Goal: Transaction & Acquisition: Book appointment/travel/reservation

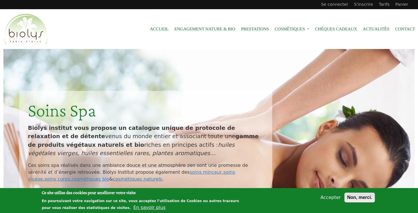
click at [362, 201] on button "Non, merci." at bounding box center [359, 198] width 30 height 10
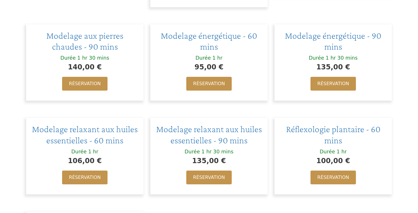
scroll to position [482, 0]
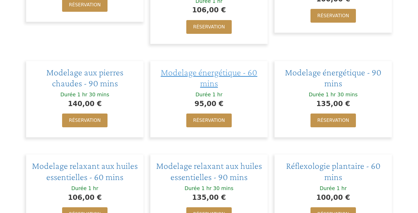
click at [208, 73] on span "Modelage énergétique - 60 mins" at bounding box center [209, 77] width 96 height 21
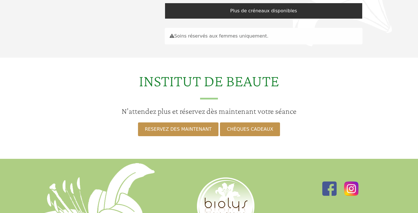
scroll to position [60, 0]
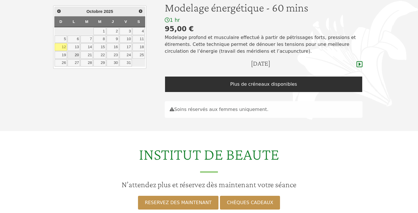
click at [74, 53] on link "20" at bounding box center [73, 54] width 12 height 7
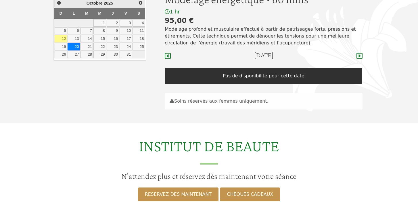
scroll to position [55, 0]
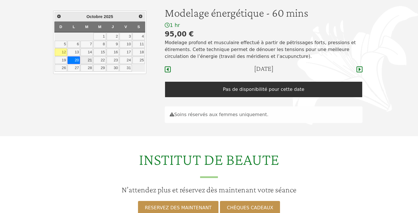
click at [90, 59] on link "21" at bounding box center [86, 60] width 12 height 7
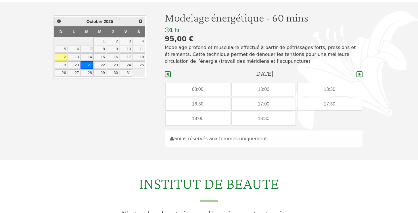
scroll to position [35, 0]
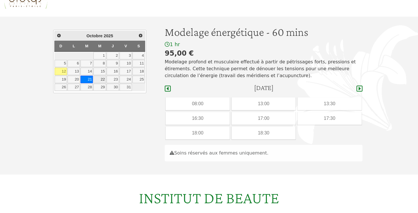
click at [101, 78] on link "22" at bounding box center [99, 79] width 12 height 7
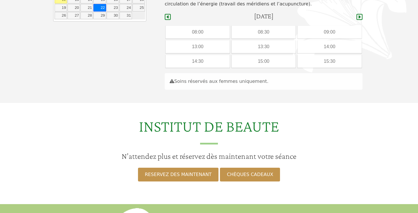
scroll to position [71, 0]
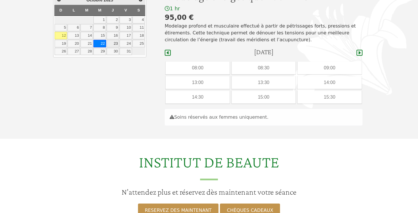
click at [115, 43] on link "23" at bounding box center [113, 43] width 12 height 7
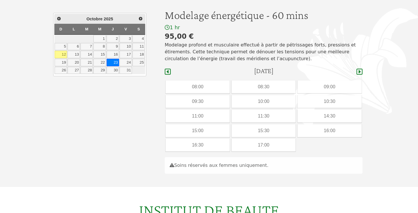
scroll to position [15, 0]
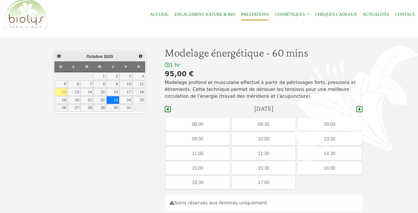
click at [251, 15] on link "Prestations" at bounding box center [255, 14] width 28 height 13
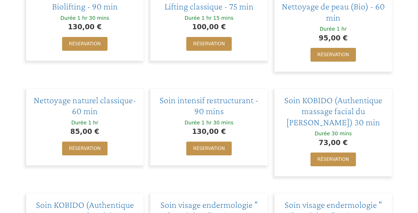
scroll to position [171, 0]
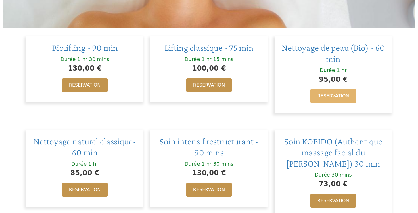
click at [327, 96] on link "Réservation" at bounding box center [332, 96] width 45 height 14
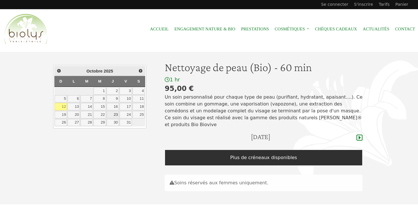
click at [113, 115] on link "23" at bounding box center [113, 114] width 12 height 7
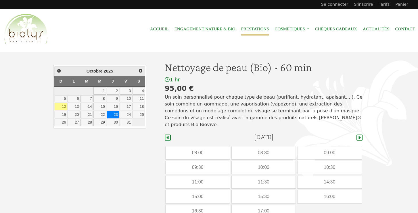
click at [257, 28] on link "Prestations" at bounding box center [255, 29] width 28 height 13
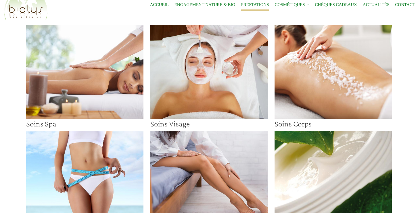
scroll to position [25, 0]
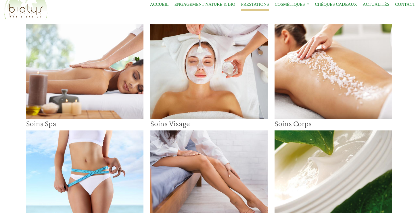
click at [325, 82] on img at bounding box center [332, 71] width 117 height 94
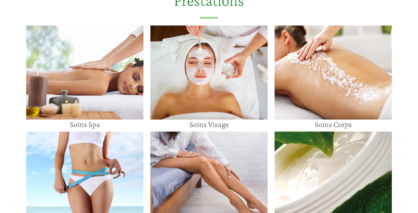
scroll to position [445, 0]
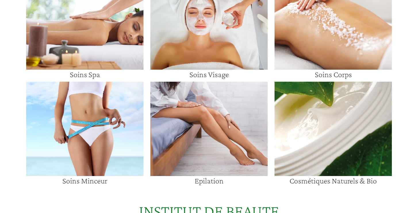
click at [118, 58] on img at bounding box center [84, 23] width 117 height 94
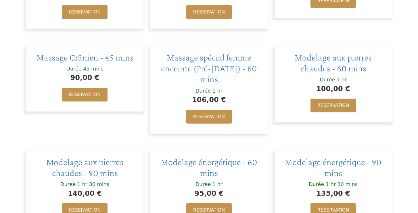
scroll to position [477, 0]
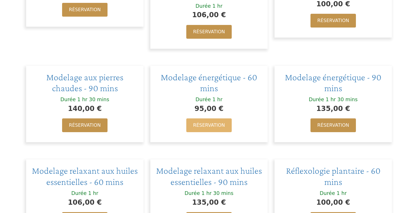
click at [225, 119] on link "Réservation" at bounding box center [208, 126] width 45 height 14
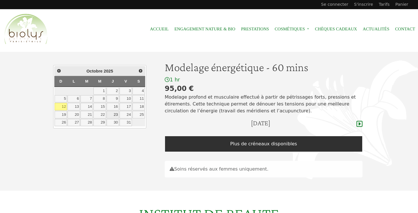
click at [111, 116] on link "23" at bounding box center [113, 114] width 12 height 7
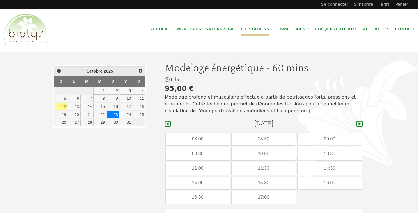
click at [248, 26] on link "Prestations" at bounding box center [255, 29] width 28 height 13
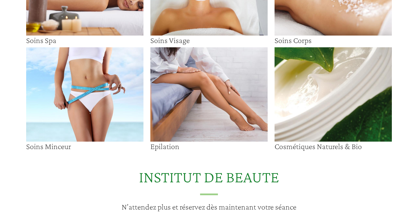
scroll to position [65, 0]
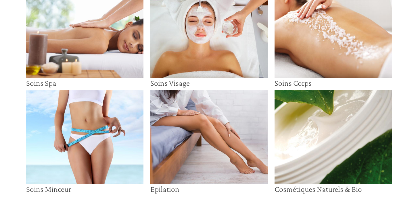
click at [220, 61] on img at bounding box center [208, 31] width 117 height 94
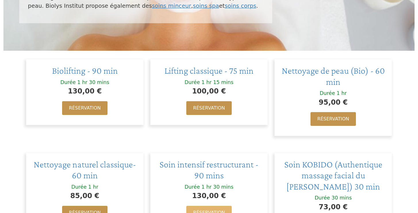
scroll to position [137, 0]
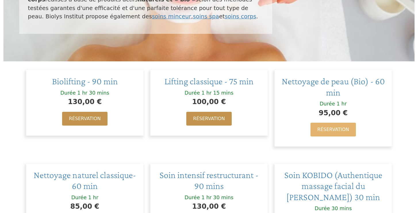
click at [327, 126] on link "Réservation" at bounding box center [332, 130] width 45 height 14
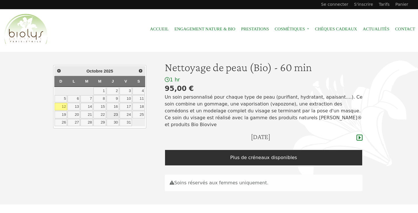
click at [115, 113] on link "23" at bounding box center [113, 114] width 12 height 7
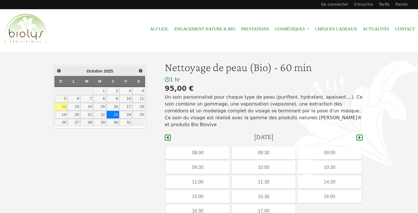
scroll to position [133, 0]
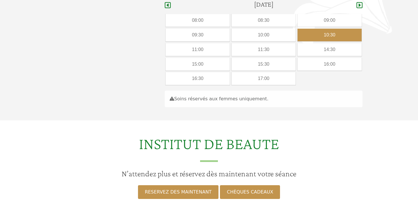
click at [338, 34] on div "10:30" at bounding box center [329, 35] width 64 height 13
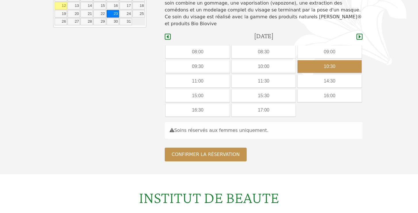
scroll to position [100, 0]
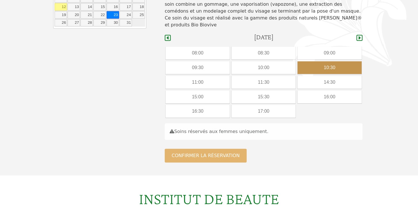
click at [233, 152] on button "Confirmer la réservation" at bounding box center [206, 156] width 82 height 14
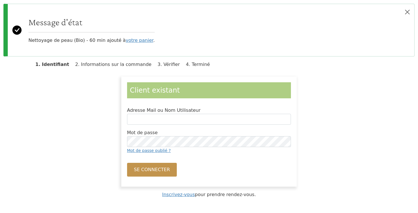
scroll to position [42, 0]
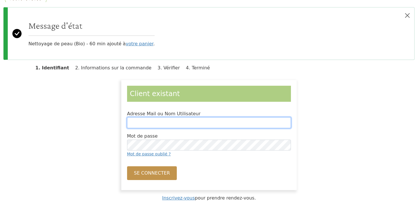
click at [204, 120] on input "Adresse Mail ou Nom Utilisateur" at bounding box center [209, 122] width 164 height 11
type input "**********"
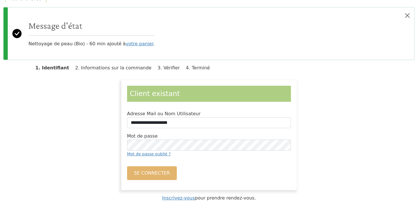
click at [154, 174] on button "Se connecter" at bounding box center [152, 174] width 50 height 14
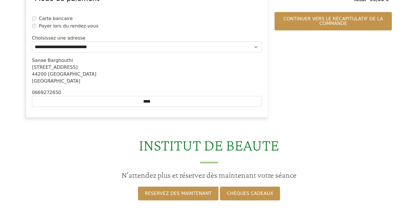
scroll to position [32, 0]
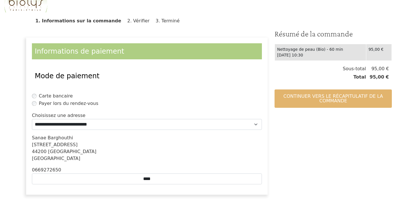
click at [288, 103] on button "Continuer vers le récapitulatif de la commande" at bounding box center [332, 99] width 117 height 18
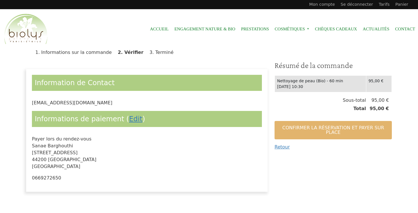
click at [312, 130] on button "Confirmer la réservation et payer sur place" at bounding box center [332, 130] width 117 height 18
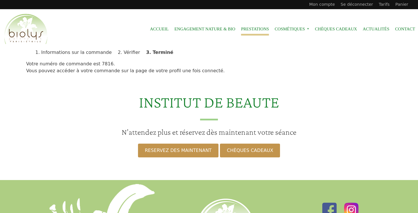
click at [261, 28] on link "Prestations" at bounding box center [255, 29] width 28 height 13
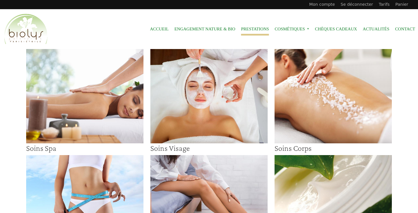
click at [117, 105] on img at bounding box center [84, 96] width 117 height 94
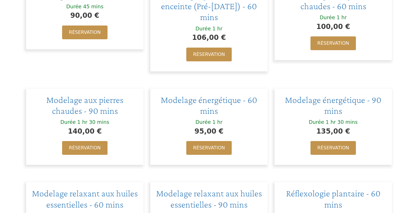
scroll to position [472, 0]
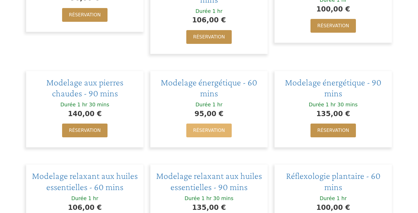
click at [204, 129] on link "Réservation" at bounding box center [208, 131] width 45 height 14
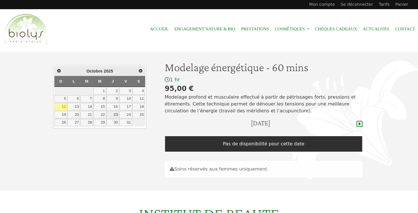
click at [114, 114] on link "23" at bounding box center [113, 114] width 12 height 7
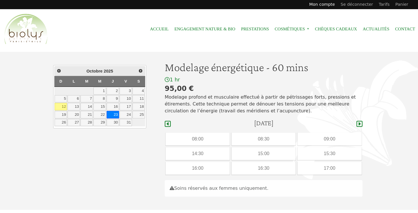
click at [337, 5] on link "Mon compte" at bounding box center [321, 4] width 31 height 9
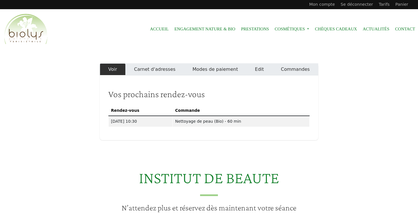
click at [264, 68] on link "Edit" at bounding box center [259, 69] width 26 height 12
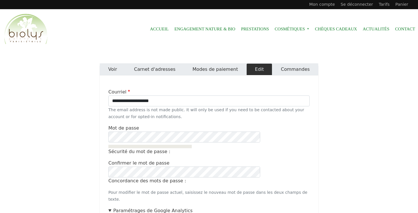
click at [116, 68] on link "Voir" at bounding box center [113, 69] width 26 height 12
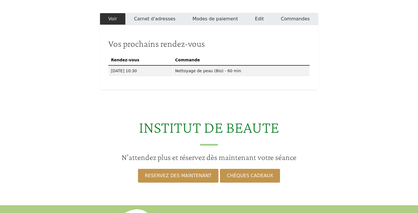
scroll to position [10, 0]
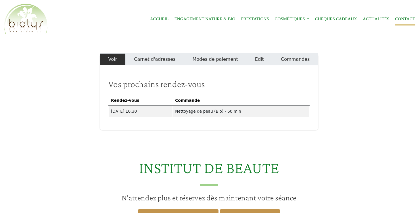
click at [403, 18] on link "Contact" at bounding box center [405, 19] width 20 height 13
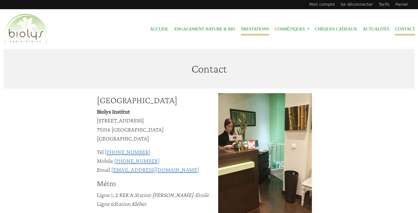
click at [254, 31] on link "Prestations" at bounding box center [255, 29] width 28 height 13
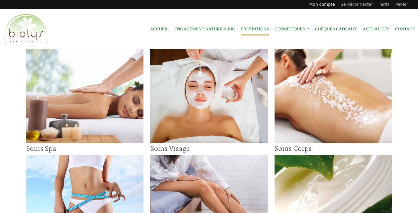
click at [332, 5] on link "Mon compte" at bounding box center [321, 4] width 31 height 9
